Goal: Task Accomplishment & Management: Manage account settings

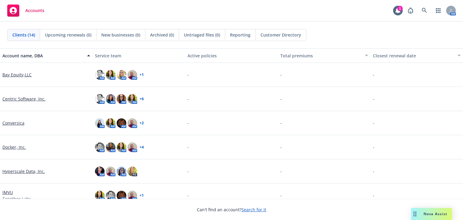
click at [16, 123] on link "Conversica" at bounding box center [13, 123] width 22 height 6
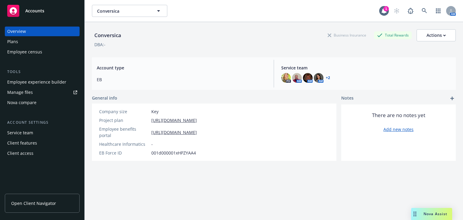
click at [15, 94] on div "Manage files" at bounding box center [20, 92] width 26 height 10
